Goal: Transaction & Acquisition: Download file/media

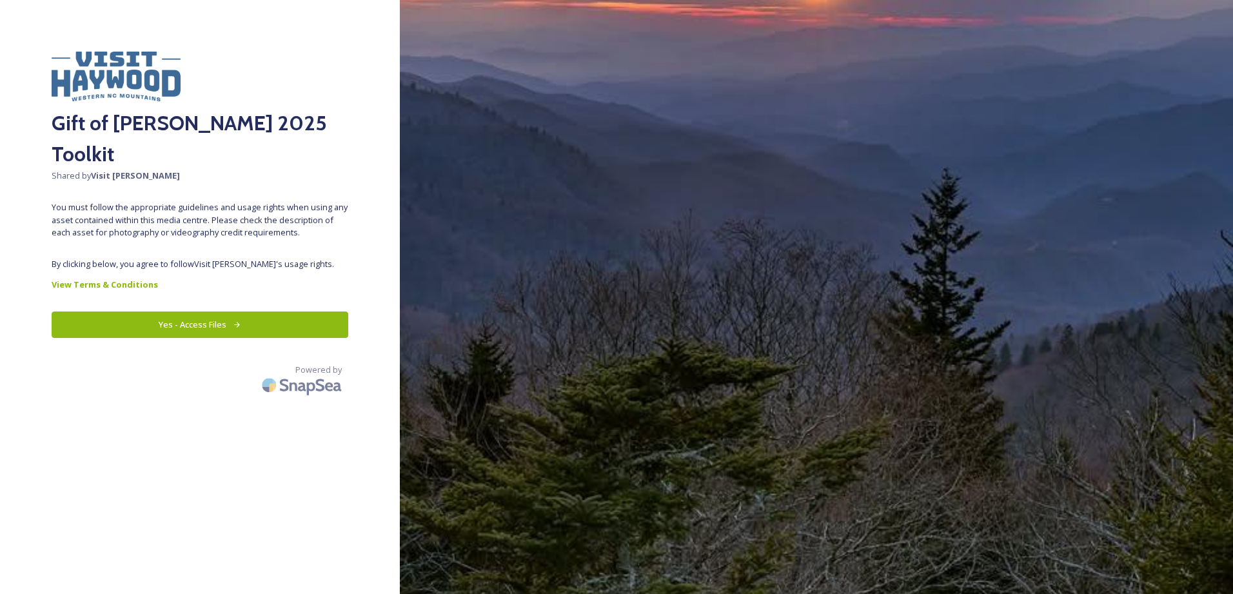
click at [119, 311] on button "Yes - Access Files" at bounding box center [200, 324] width 297 height 26
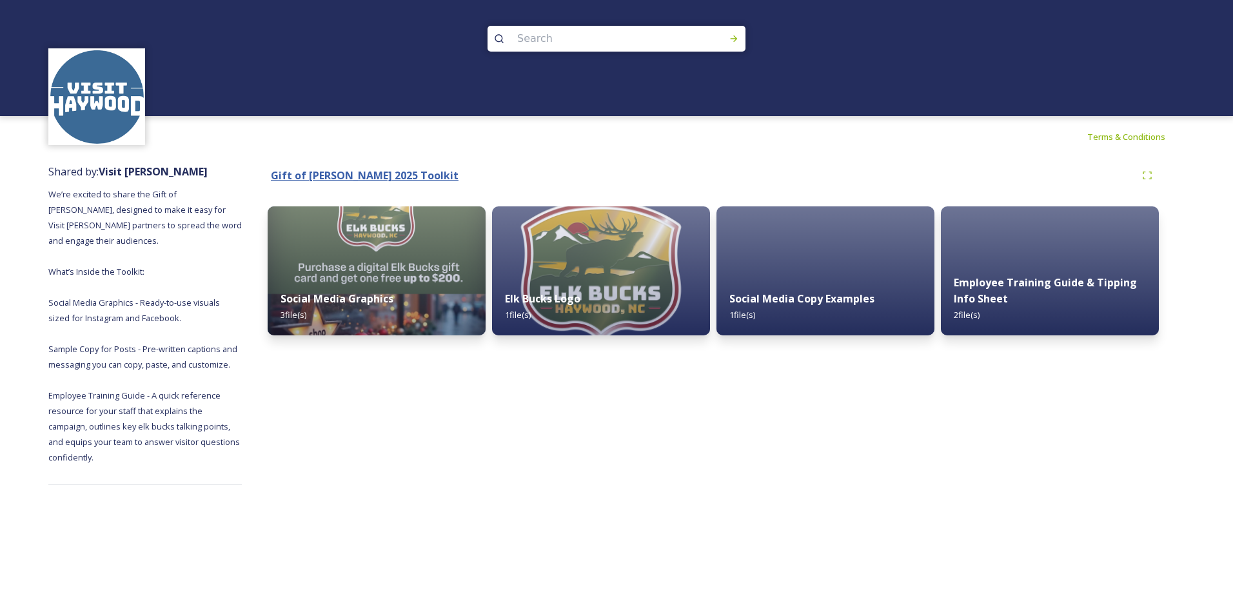
click at [346, 172] on strong "Gift of [PERSON_NAME] 2025 Toolkit" at bounding box center [365, 175] width 188 height 14
click at [389, 179] on strong "Gift of [PERSON_NAME] 2025 Toolkit" at bounding box center [365, 175] width 188 height 14
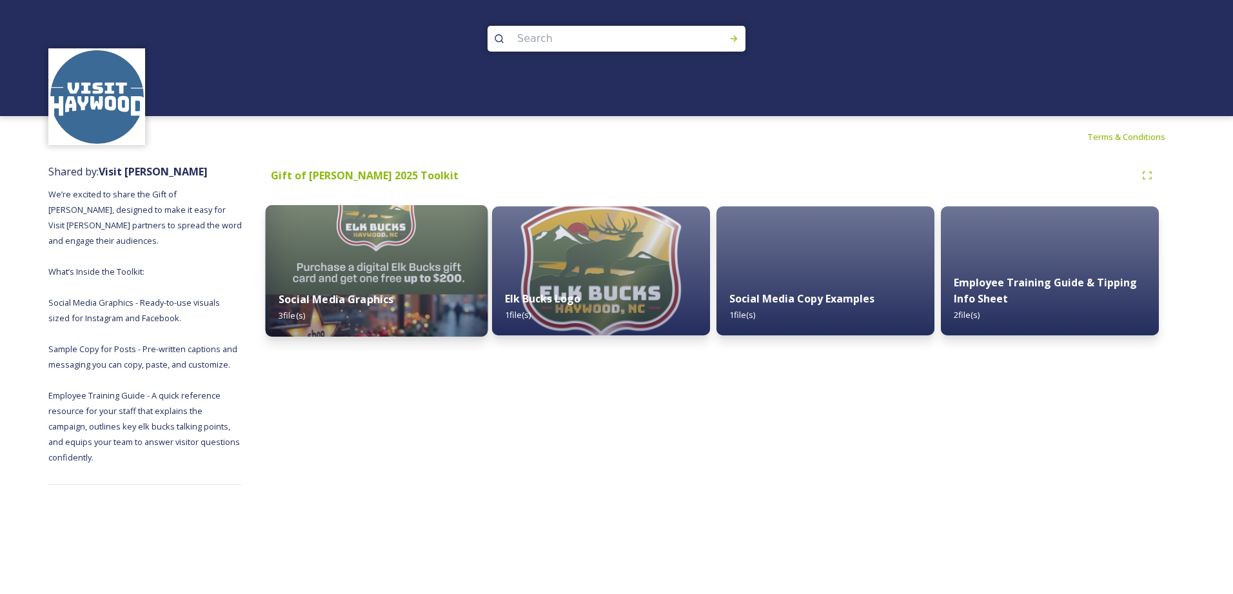
click at [409, 269] on img at bounding box center [377, 271] width 222 height 132
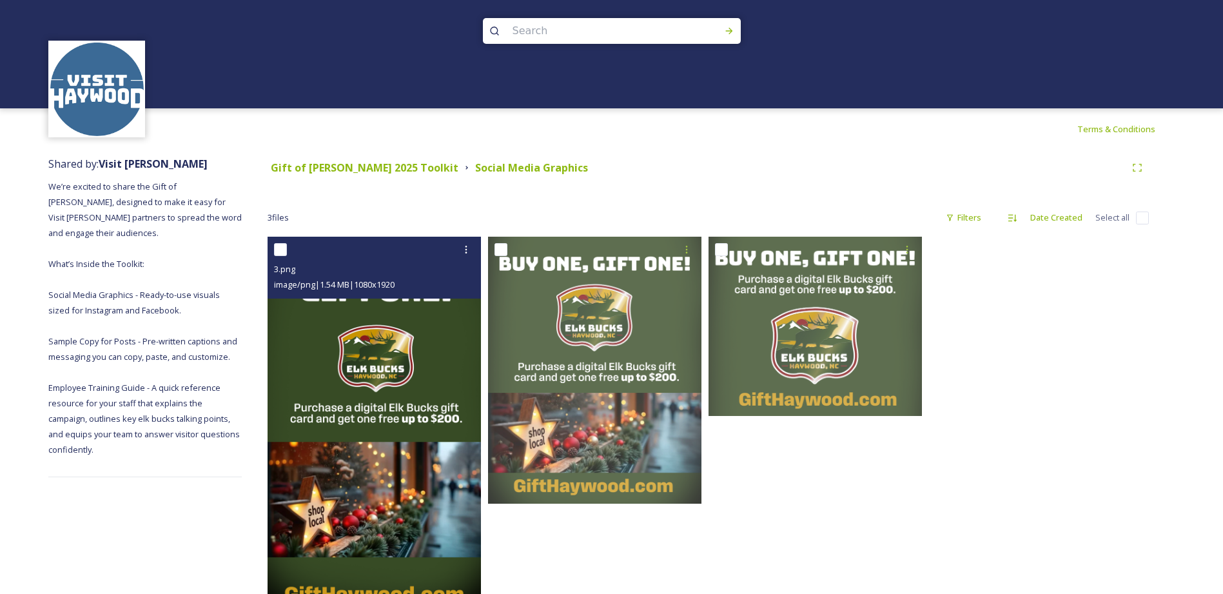
scroll to position [59, 0]
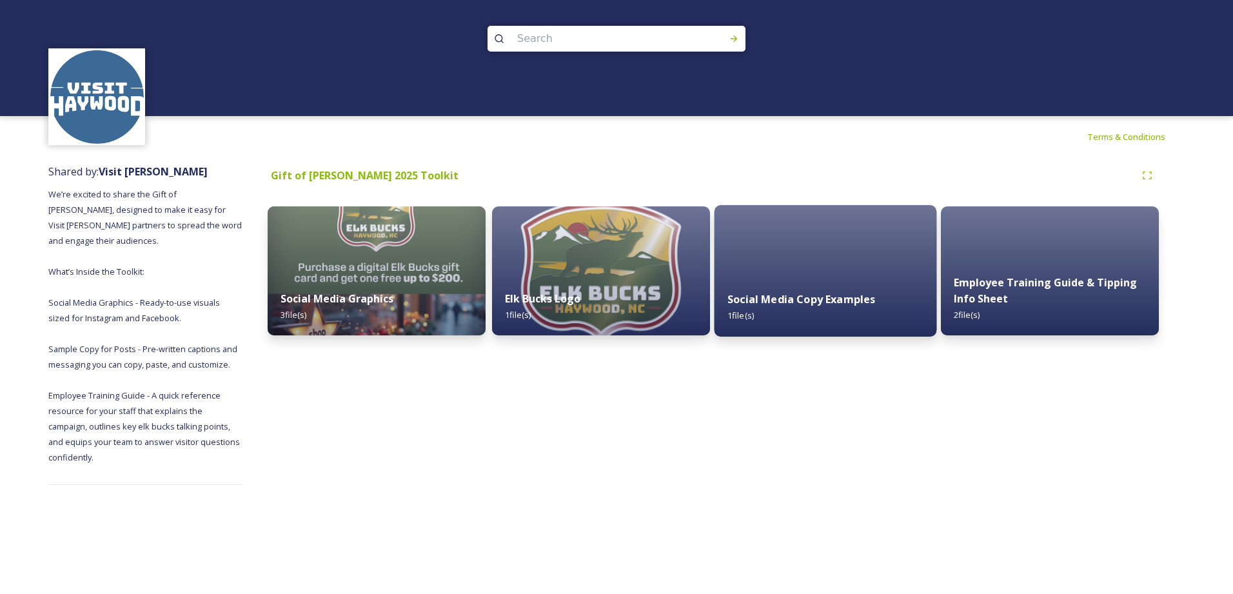
click at [794, 279] on div "Social Media Copy Examples 1 file(s)" at bounding box center [825, 307] width 222 height 59
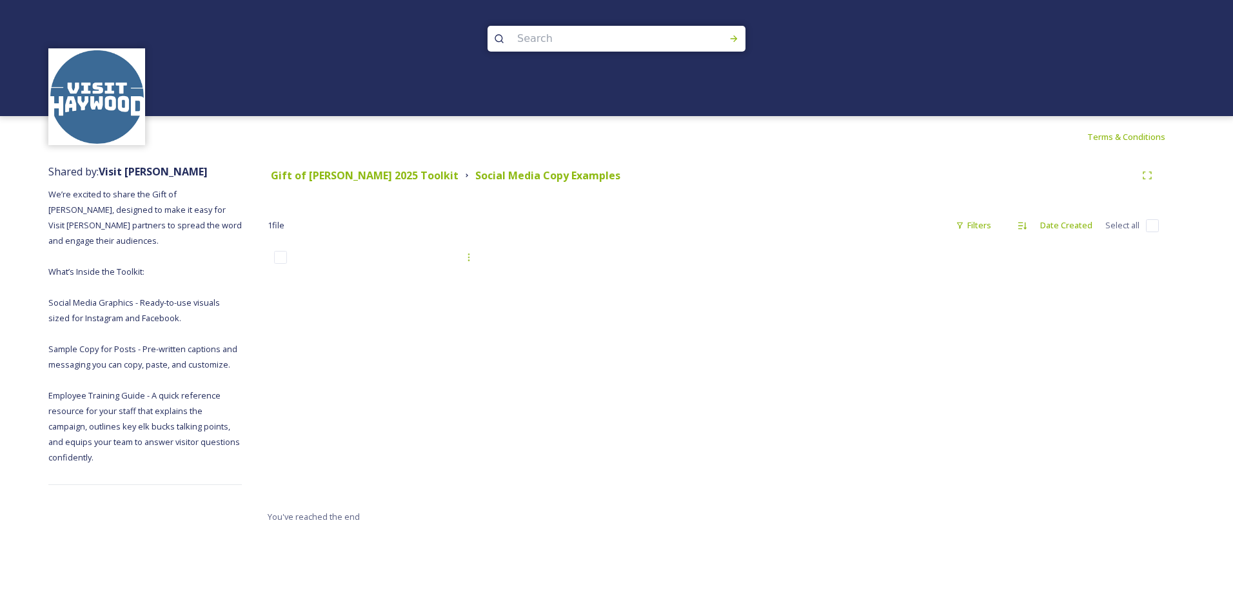
click at [621, 403] on div at bounding box center [602, 376] width 222 height 264
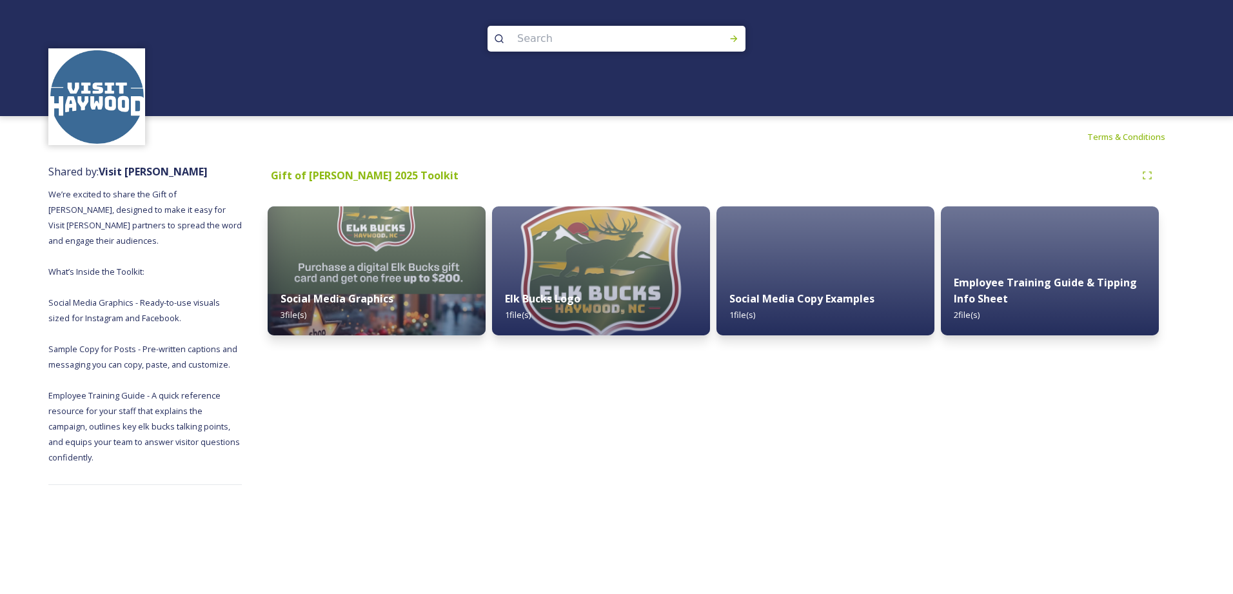
click at [594, 481] on div "Gift of [PERSON_NAME] 2025 Toolkit Social Media Graphics 3 file(s) Elk Bucks Lo…" at bounding box center [713, 324] width 942 height 334
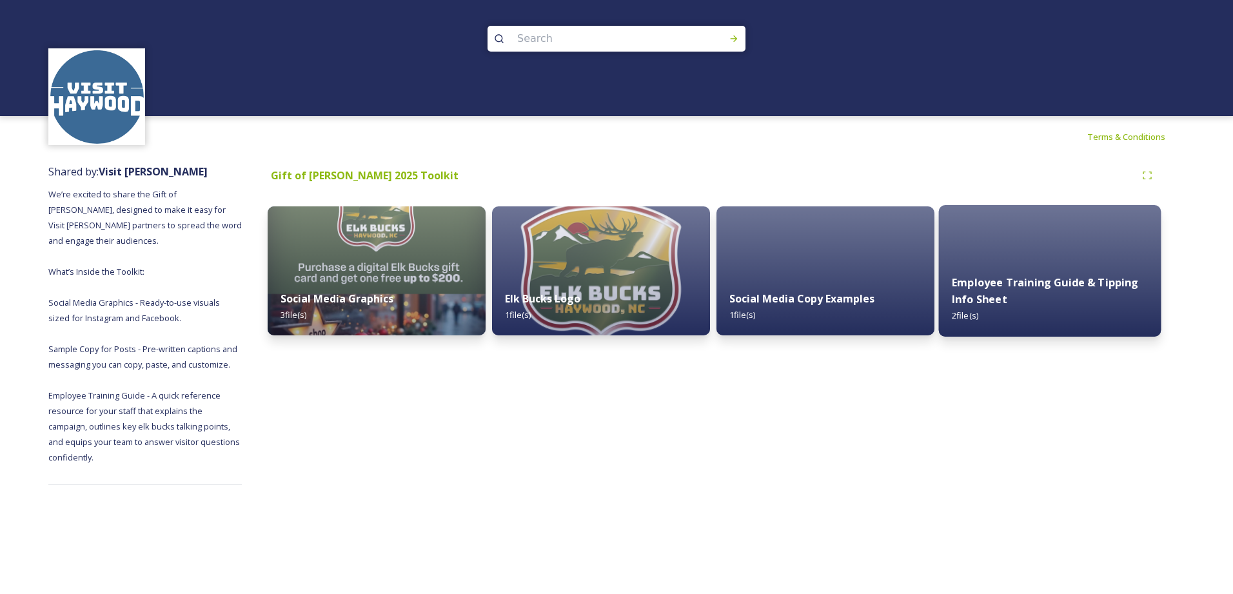
click at [995, 266] on div "Employee Training Guide & Tipping Info Sheet 2 file(s)" at bounding box center [1050, 299] width 222 height 75
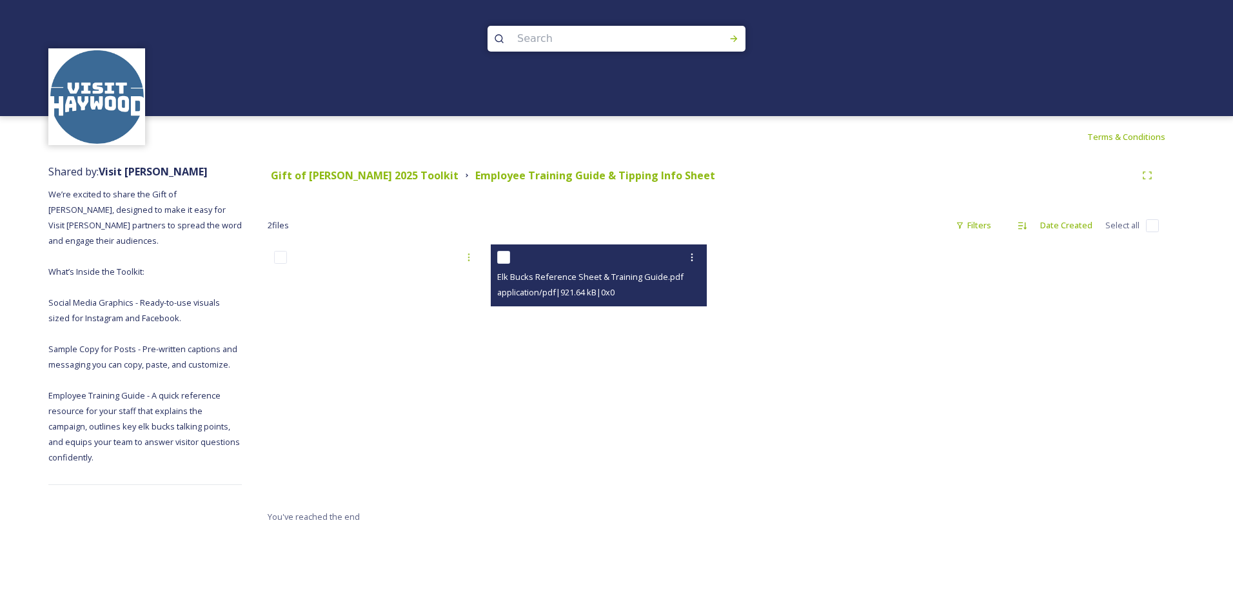
click at [590, 282] on span "Elk Bucks Reference Sheet & Training Guide.pdf" at bounding box center [590, 277] width 186 height 12
click at [594, 261] on div at bounding box center [600, 257] width 206 height 23
click at [690, 259] on icon at bounding box center [692, 257] width 10 height 10
click at [674, 313] on span "Download" at bounding box center [676, 310] width 39 height 12
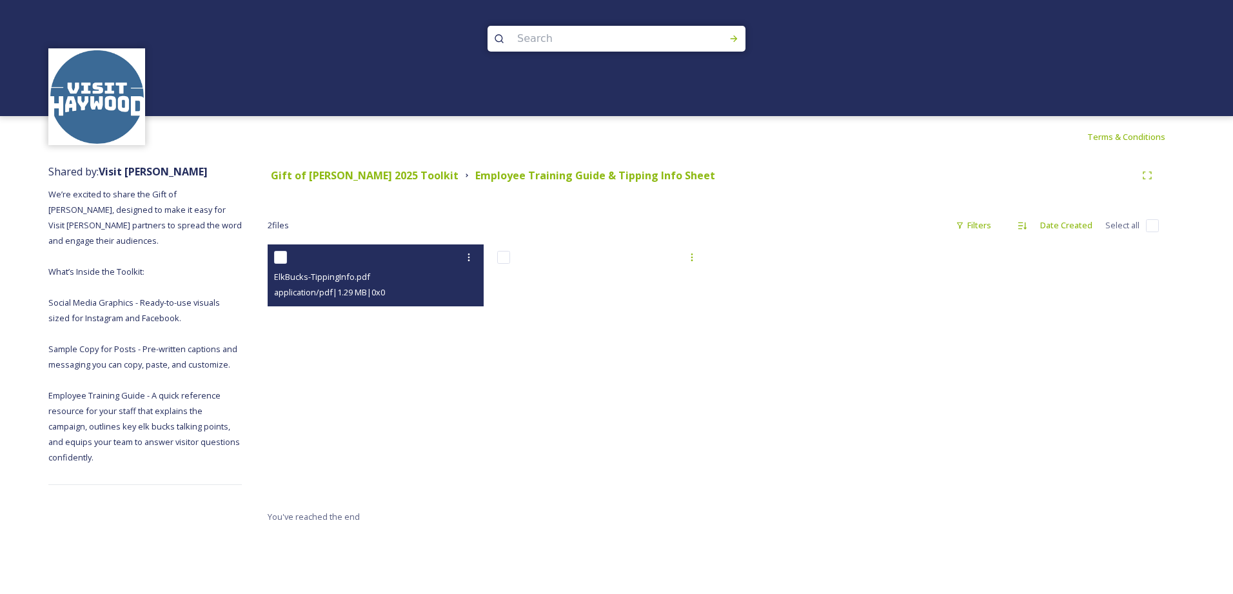
click at [312, 282] on span "ElkBucks-TippingInfo.pdf" at bounding box center [322, 277] width 96 height 12
click at [467, 253] on icon at bounding box center [469, 257] width 10 height 10
click at [451, 314] on span "Download" at bounding box center [453, 310] width 39 height 12
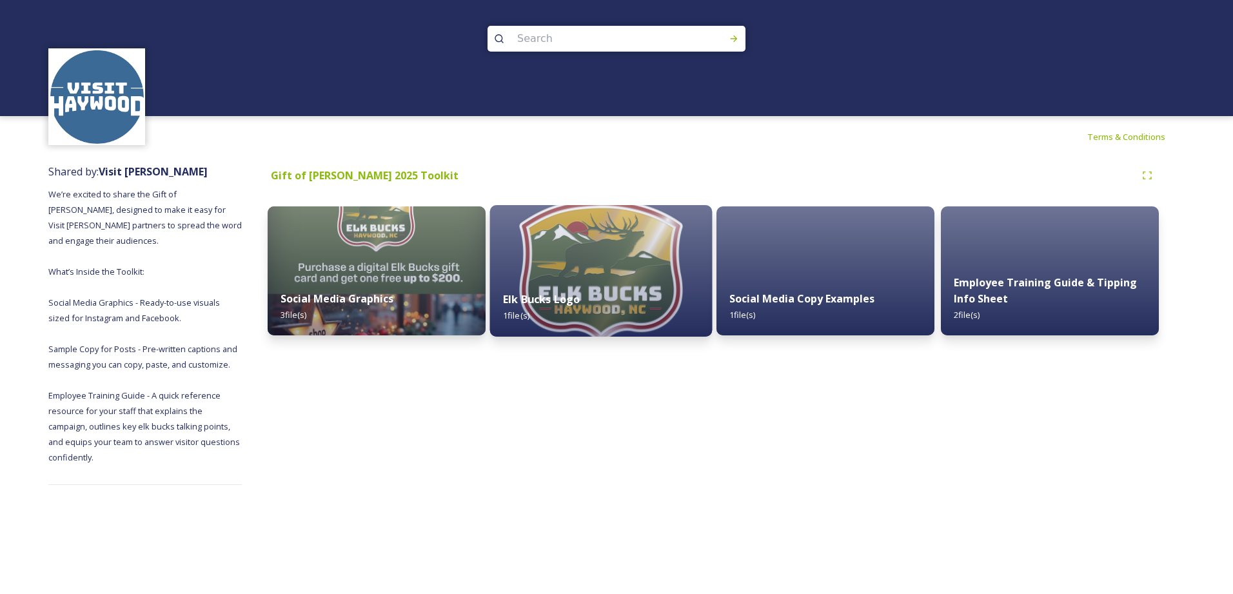
click at [570, 253] on img at bounding box center [601, 271] width 222 height 132
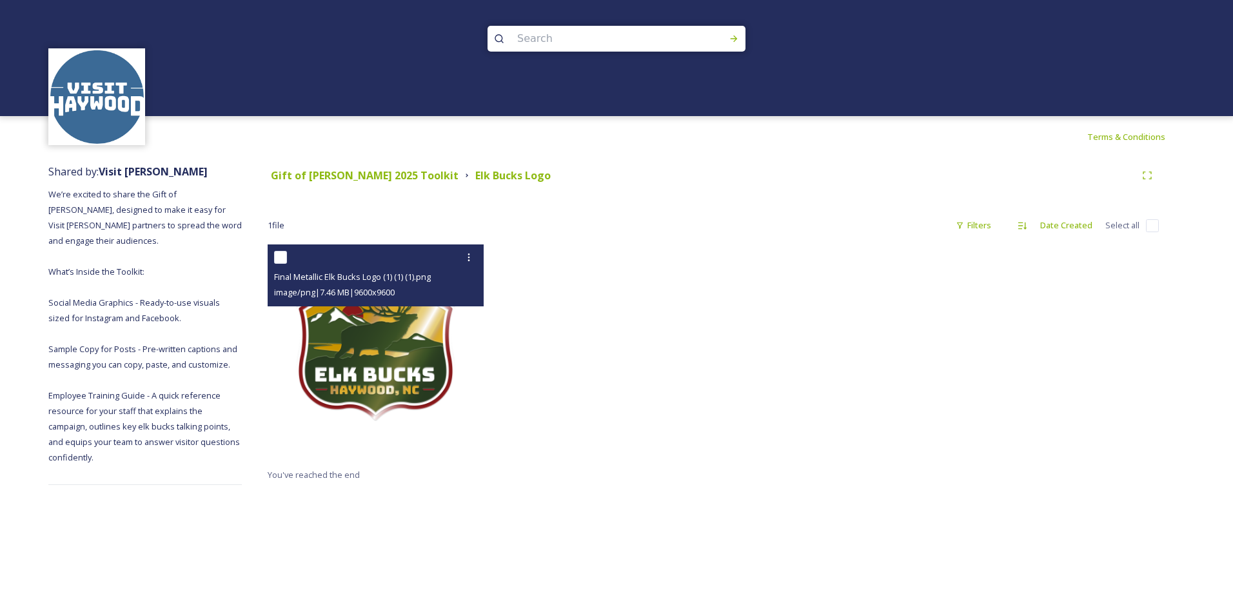
click at [409, 352] on img at bounding box center [376, 352] width 216 height 216
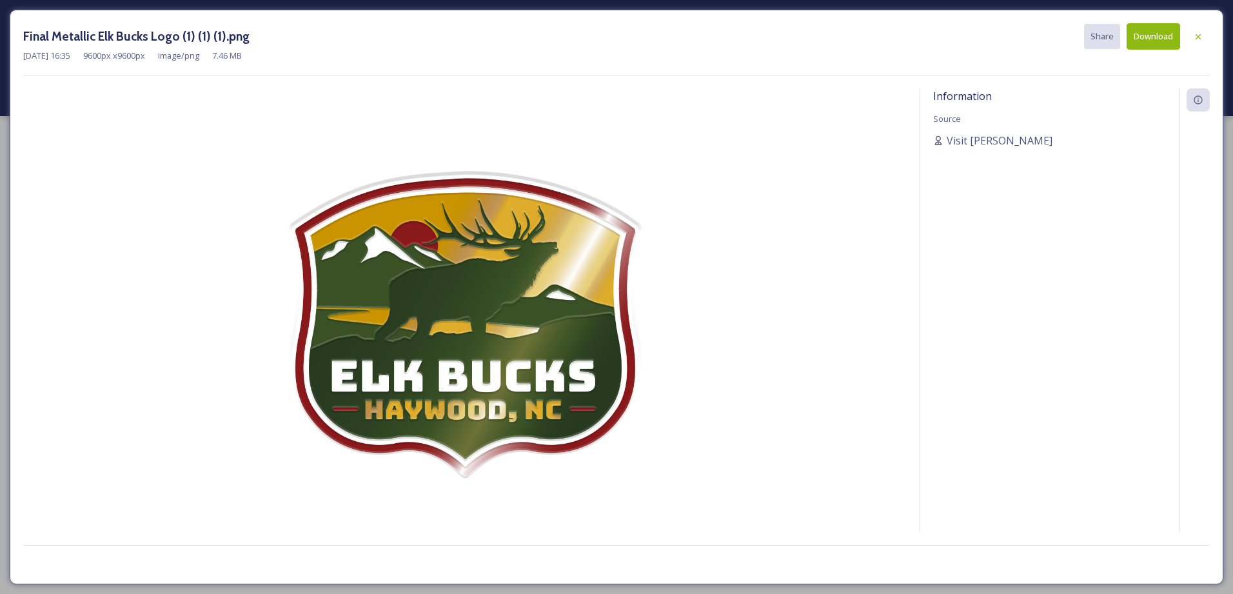
click at [1216, 242] on div "Final Metallic Elk Bucks Logo (1) (1) (1).png Share Download [DATE] 16:35 9600 …" at bounding box center [616, 297] width 1213 height 574
click at [1191, 37] on div at bounding box center [1197, 36] width 23 height 23
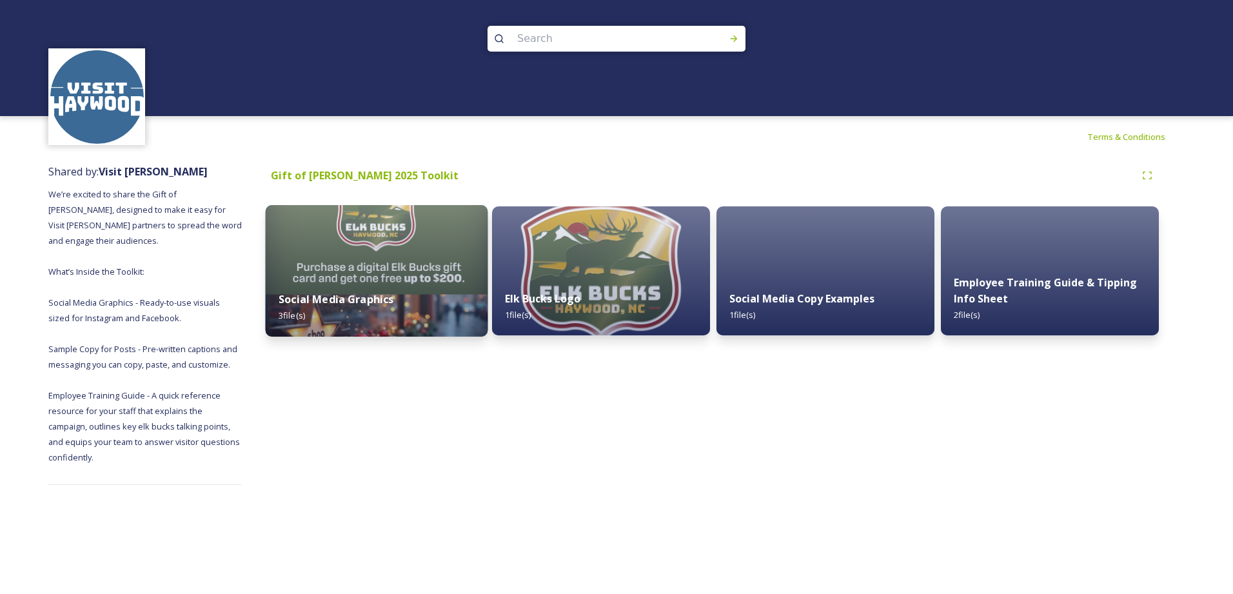
click at [426, 257] on img at bounding box center [377, 271] width 222 height 132
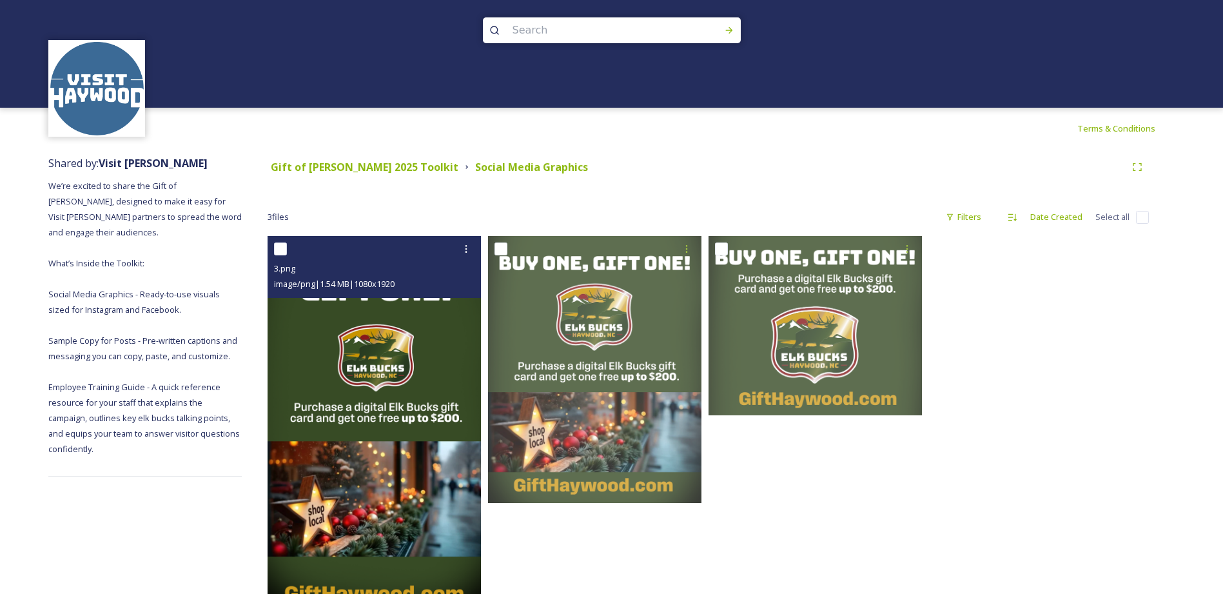
scroll to position [59, 0]
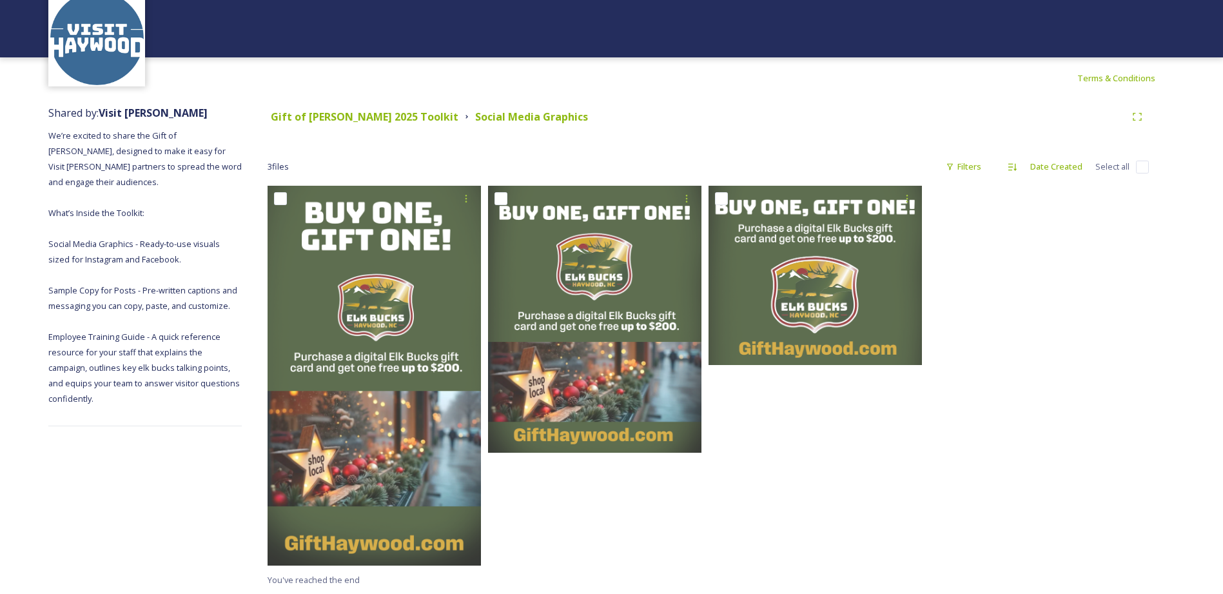
click at [910, 531] on div at bounding box center [818, 378] width 220 height 385
click at [1051, 558] on div at bounding box center [1039, 378] width 220 height 385
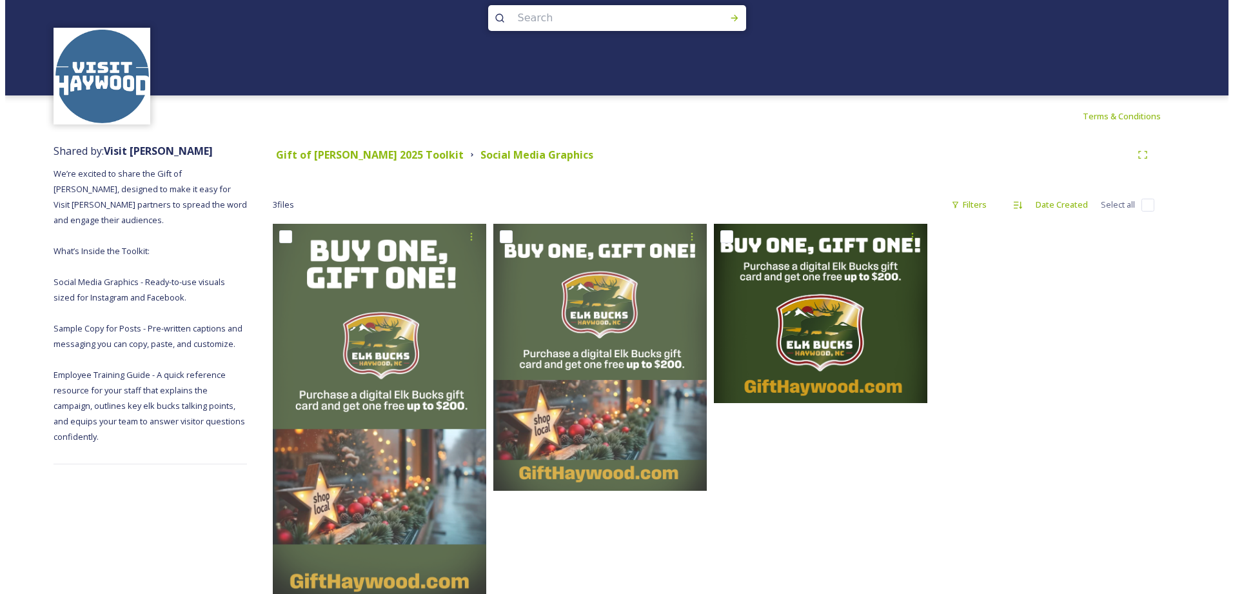
scroll to position [0, 0]
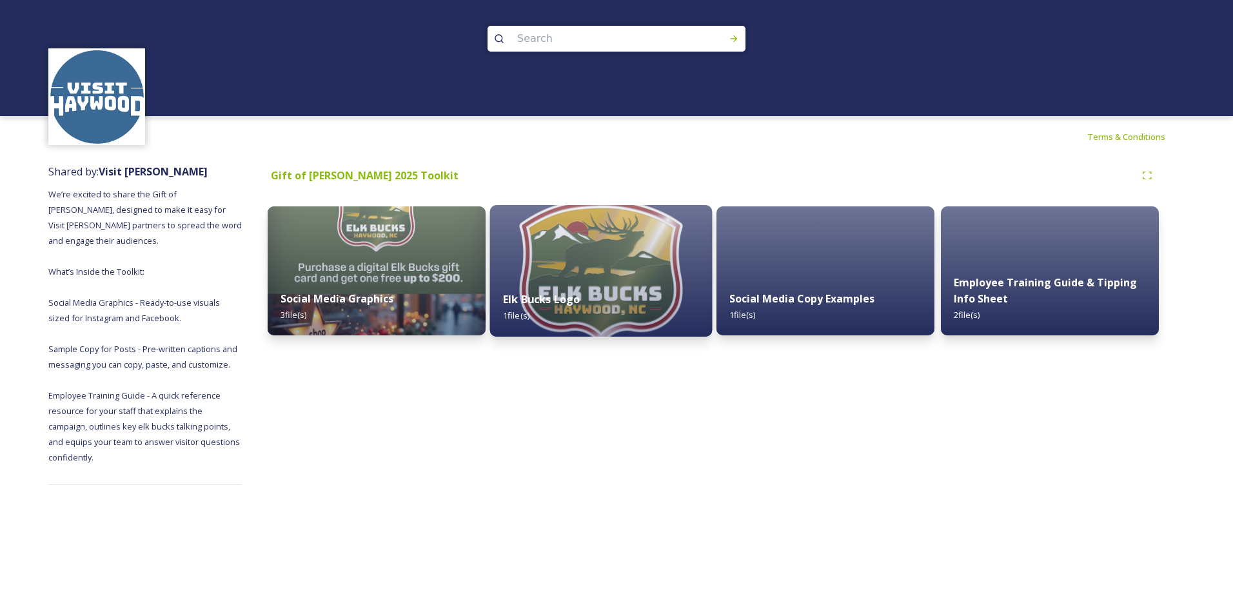
click at [597, 278] on img at bounding box center [601, 271] width 222 height 132
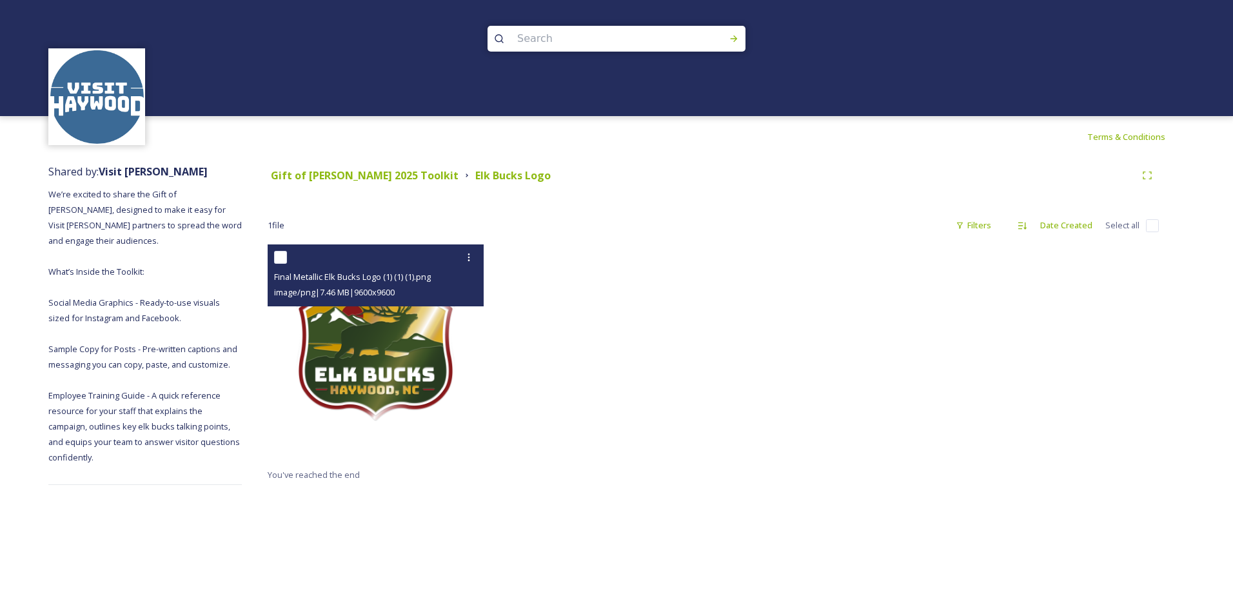
click at [355, 348] on img at bounding box center [376, 352] width 216 height 216
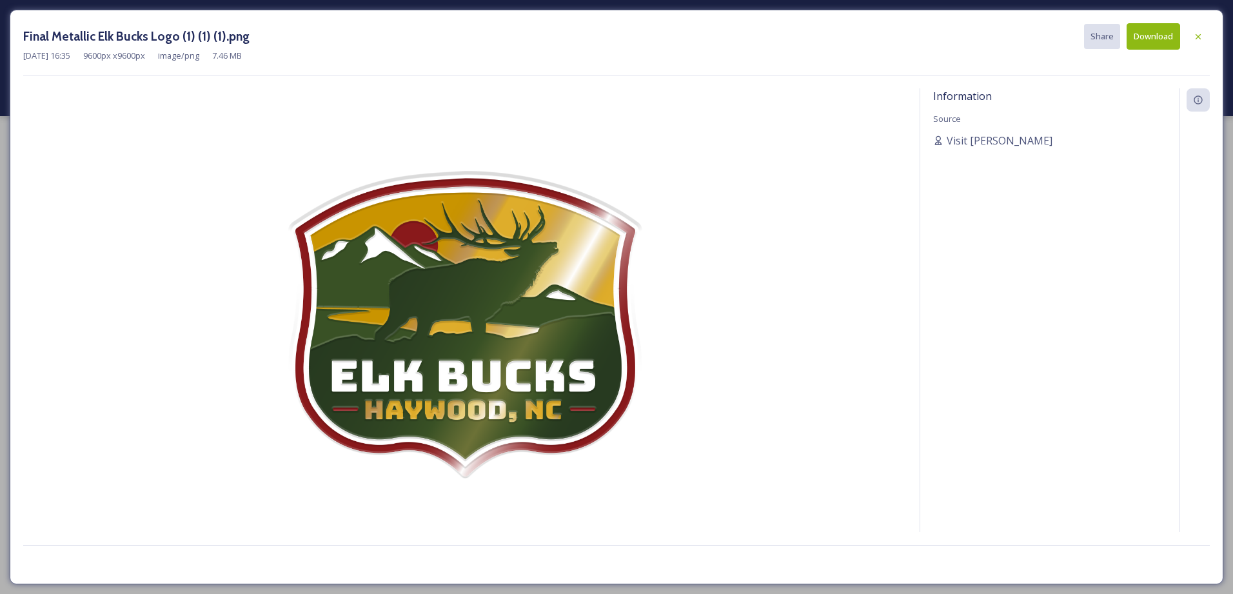
drag, startPoint x: 487, startPoint y: 215, endPoint x: 775, endPoint y: 158, distance: 293.7
click at [766, 159] on img at bounding box center [464, 327] width 883 height 478
click at [1152, 39] on button "Download" at bounding box center [1153, 36] width 54 height 26
click at [1112, 455] on div "Information Source Visit [GEOGRAPHIC_DATA]" at bounding box center [1049, 310] width 259 height 444
click at [1164, 43] on button "Download" at bounding box center [1153, 36] width 54 height 26
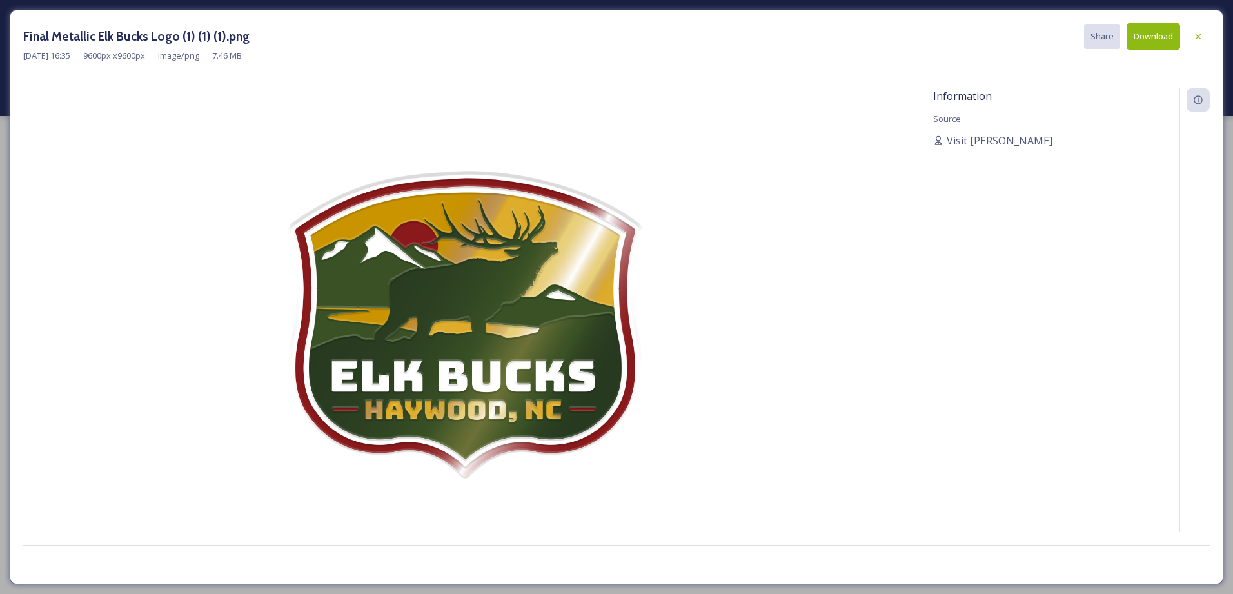
click at [487, 549] on div at bounding box center [616, 558] width 1186 height 26
click at [1156, 39] on button "Download" at bounding box center [1153, 36] width 54 height 26
click at [1099, 557] on div at bounding box center [616, 558] width 1186 height 26
click at [1198, 42] on div at bounding box center [1197, 36] width 23 height 23
